Goal: Information Seeking & Learning: Learn about a topic

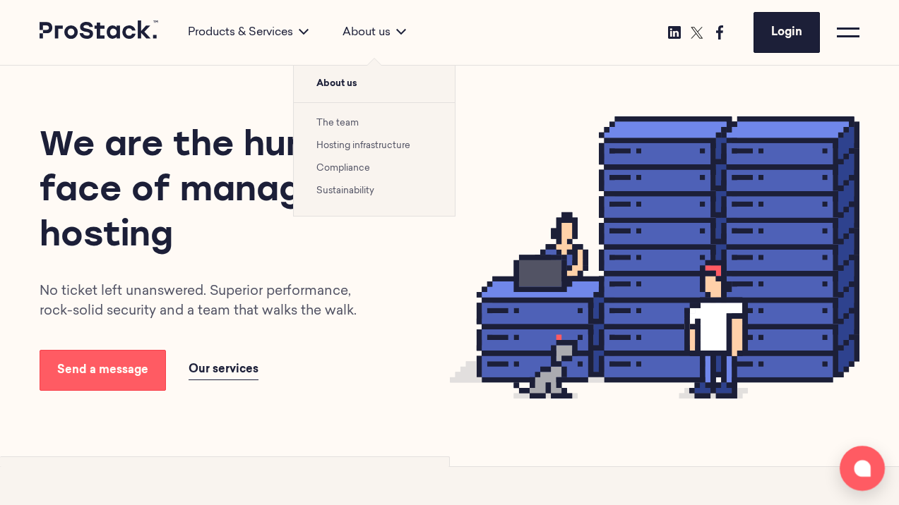
scroll to position [35, 0]
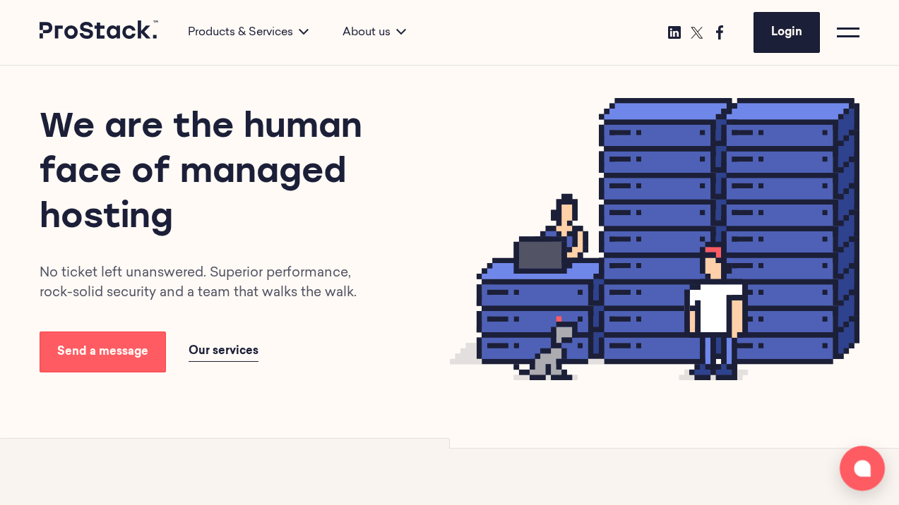
click at [839, 30] on div at bounding box center [847, 32] width 23 height 23
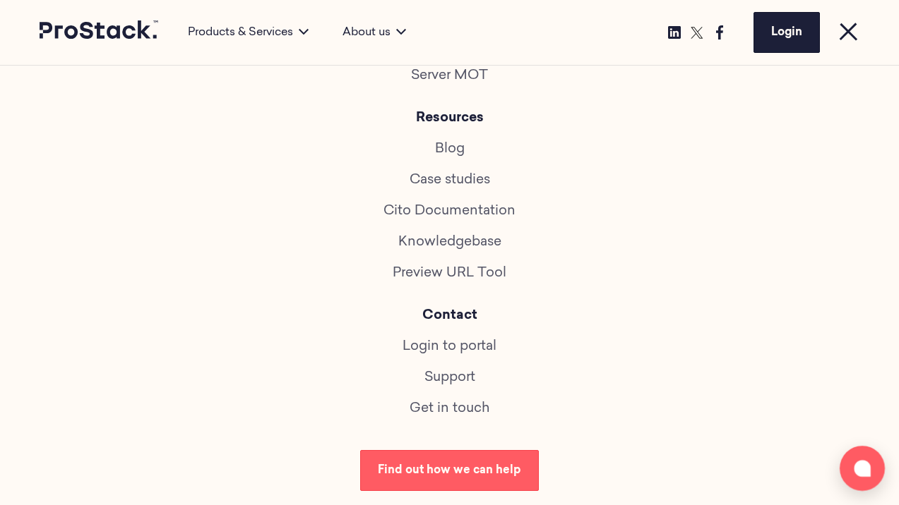
scroll to position [683, 0]
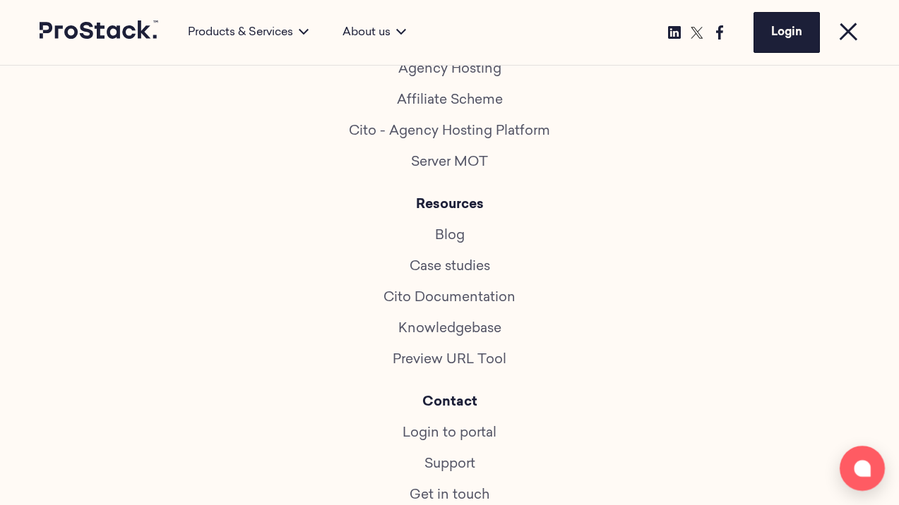
click at [465, 263] on link "Case studies" at bounding box center [449, 266] width 80 height 13
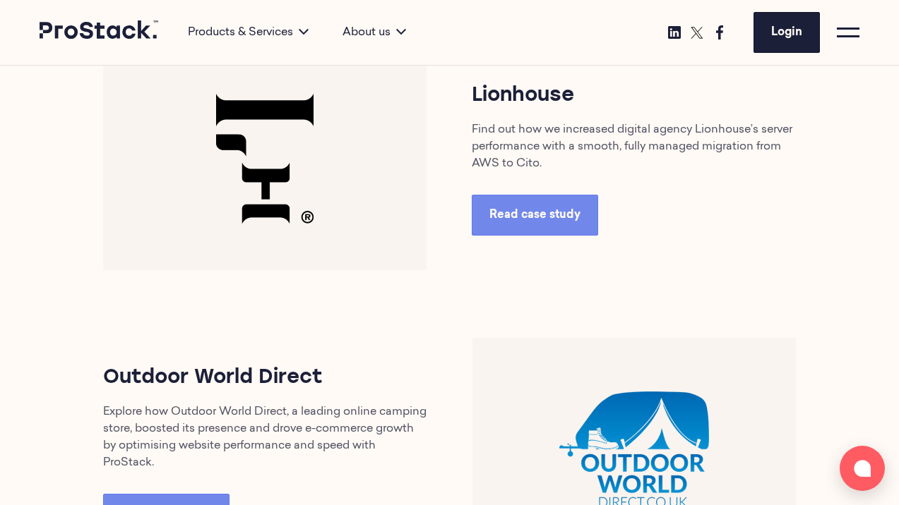
scroll to position [606, 0]
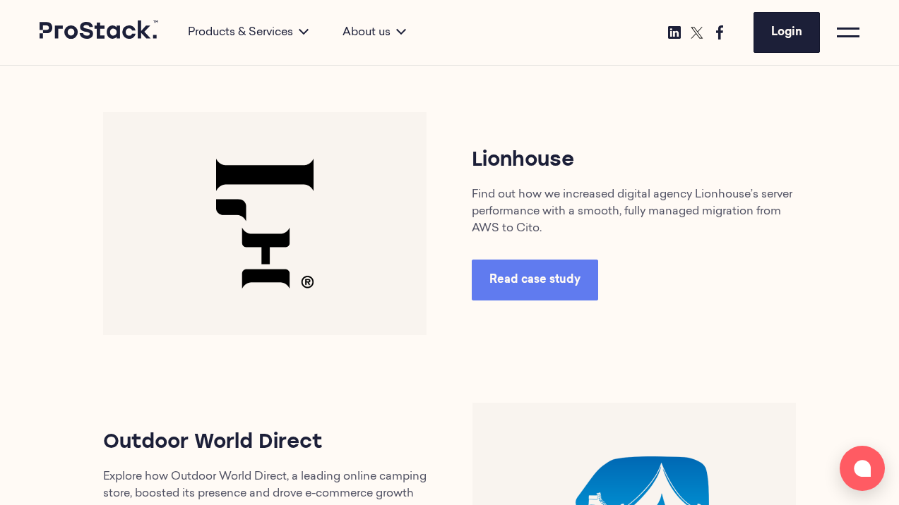
click at [522, 275] on span "Read case study" at bounding box center [534, 280] width 91 height 11
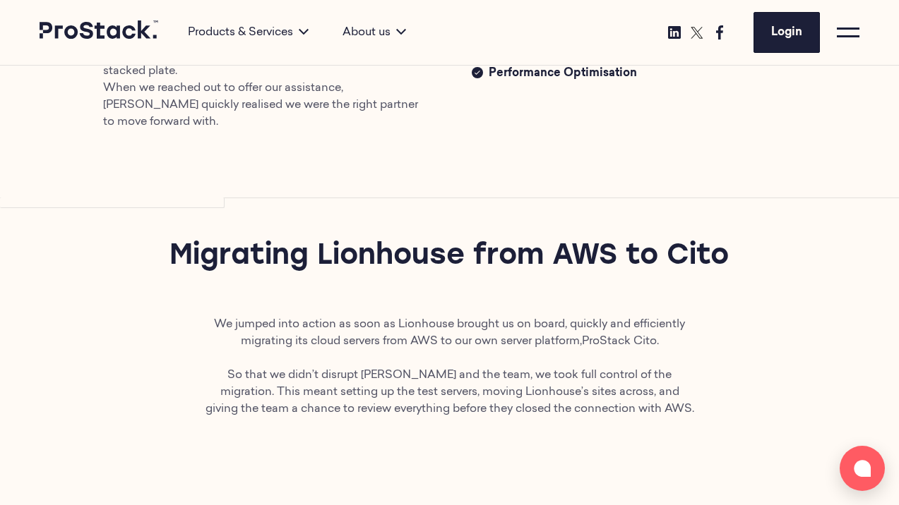
scroll to position [349, 0]
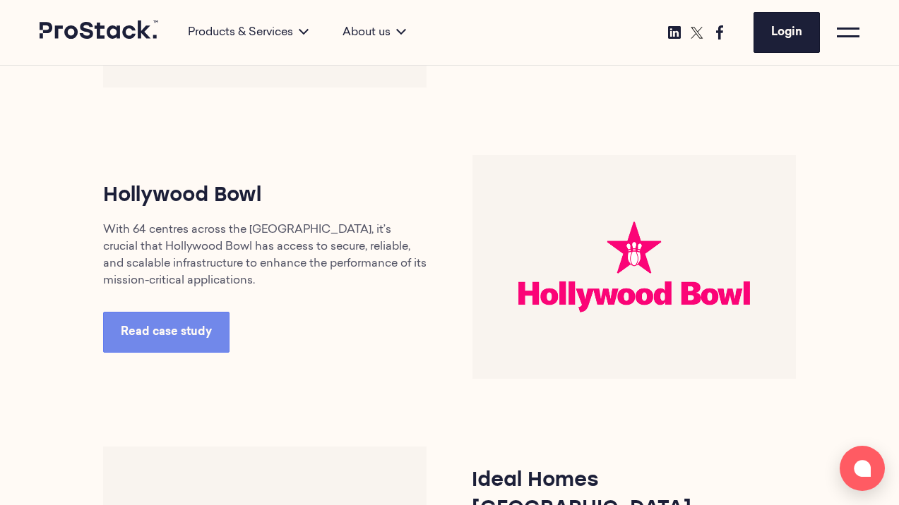
scroll to position [1468, 0]
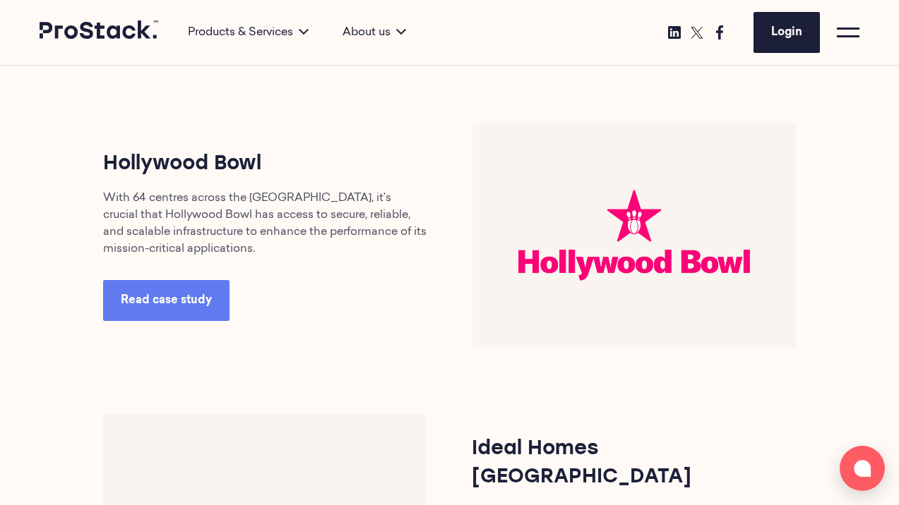
click at [199, 313] on link "Read case study" at bounding box center [166, 300] width 126 height 41
